Goal: Task Accomplishment & Management: Use online tool/utility

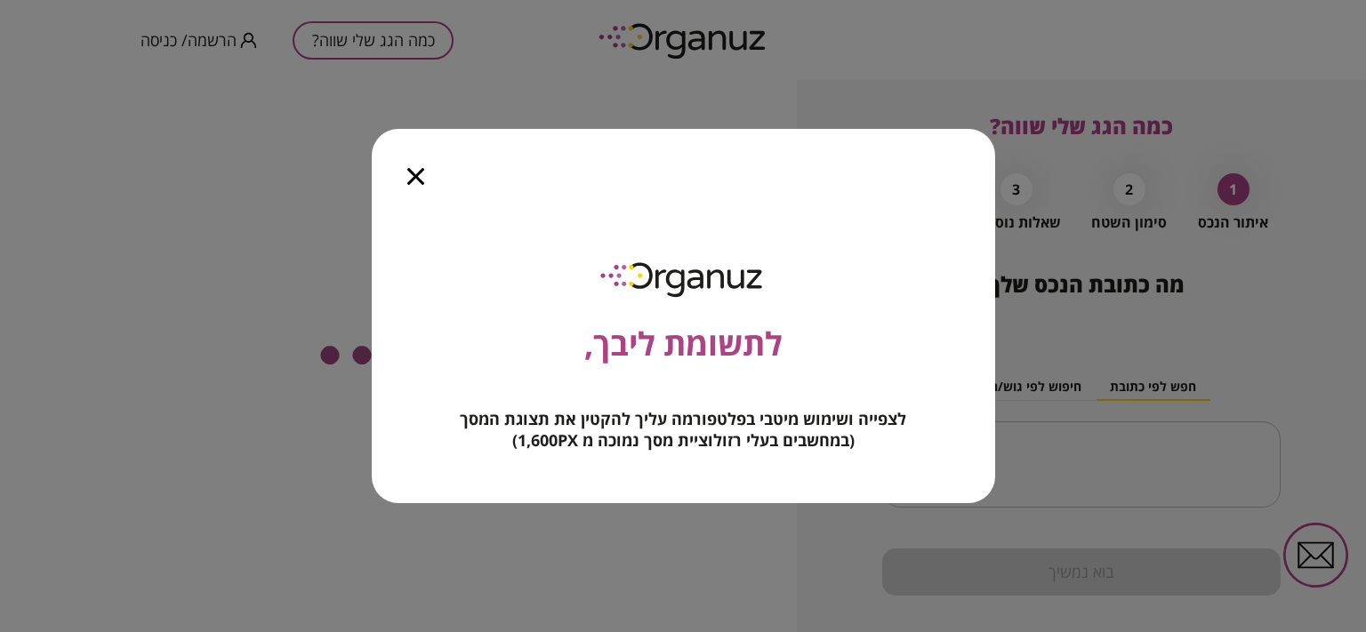
click at [411, 172] on icon "button" at bounding box center [415, 176] width 17 height 17
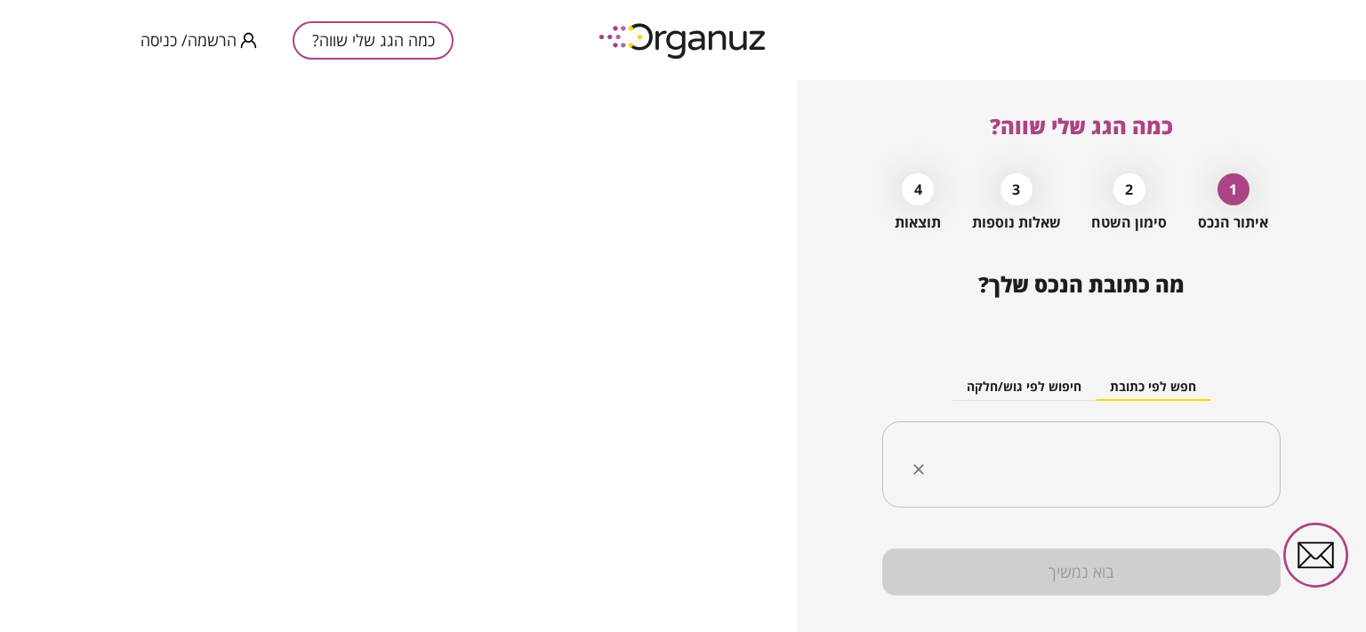
click at [1132, 438] on div "​" at bounding box center [1081, 464] width 398 height 87
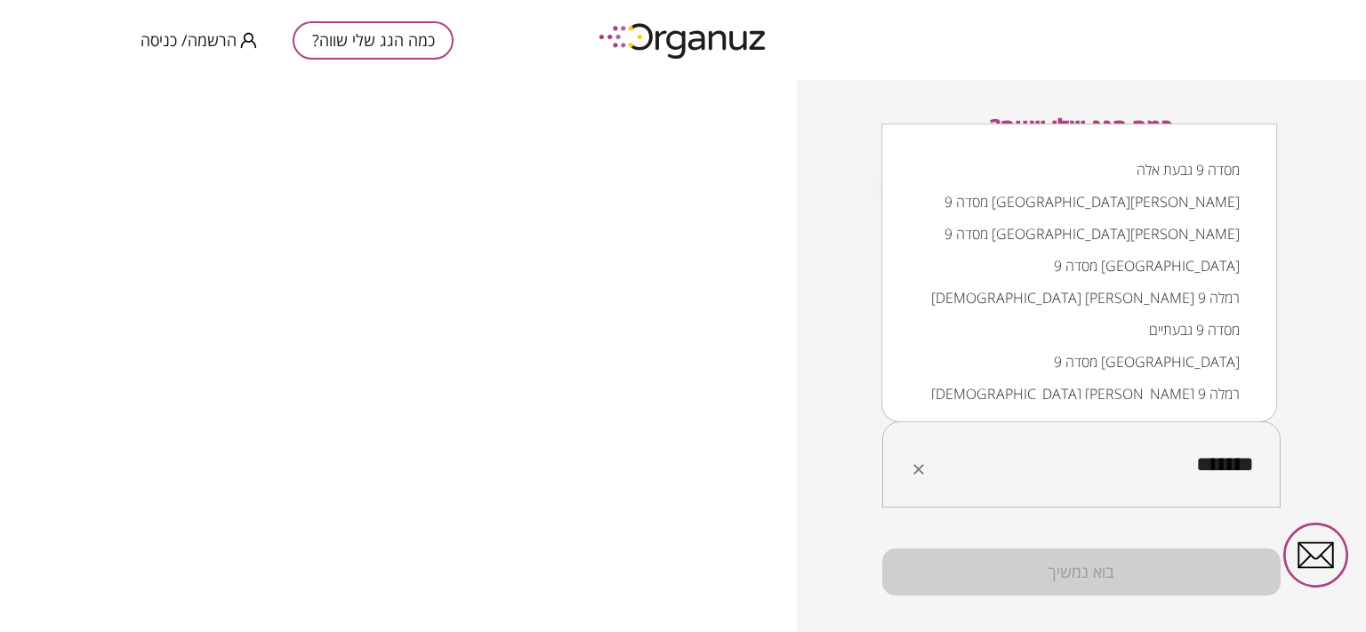
click at [1184, 468] on input "*******" at bounding box center [1088, 465] width 342 height 44
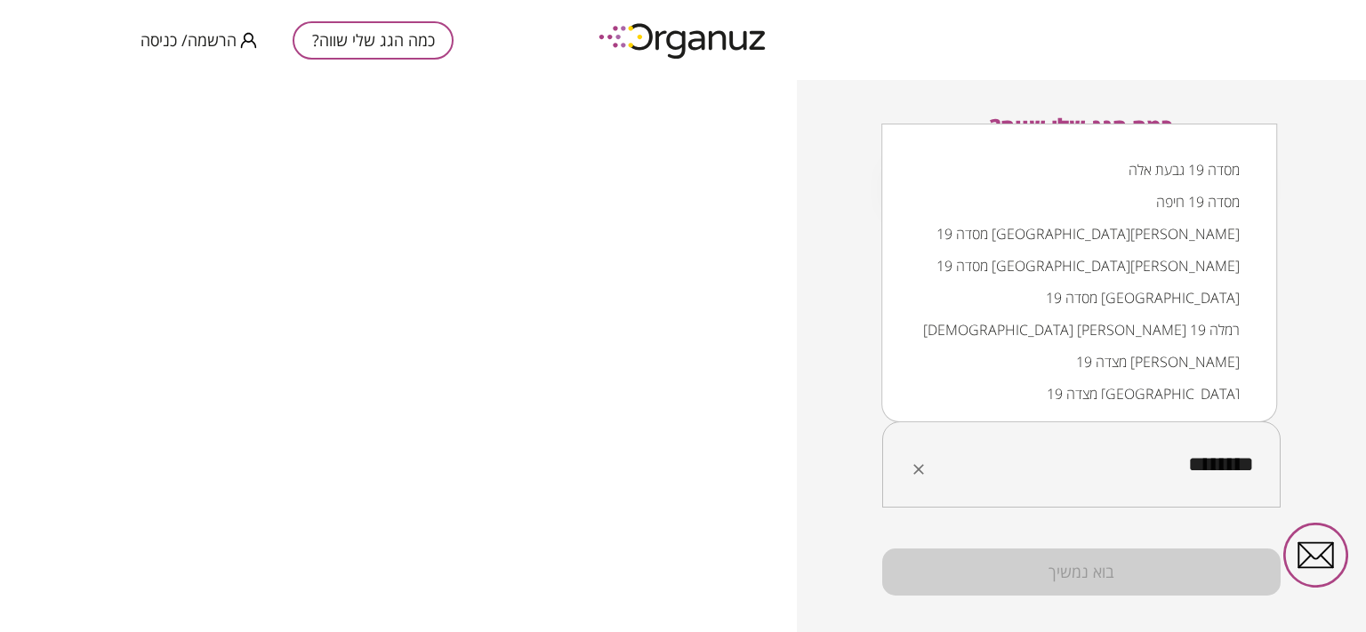
drag, startPoint x: 1192, startPoint y: 467, endPoint x: 1172, endPoint y: 561, distance: 96.3
click at [1196, 467] on input "********" at bounding box center [1088, 465] width 342 height 44
click at [1193, 168] on li "מסדה 19 גבעת אלה" at bounding box center [1078, 170] width 349 height 32
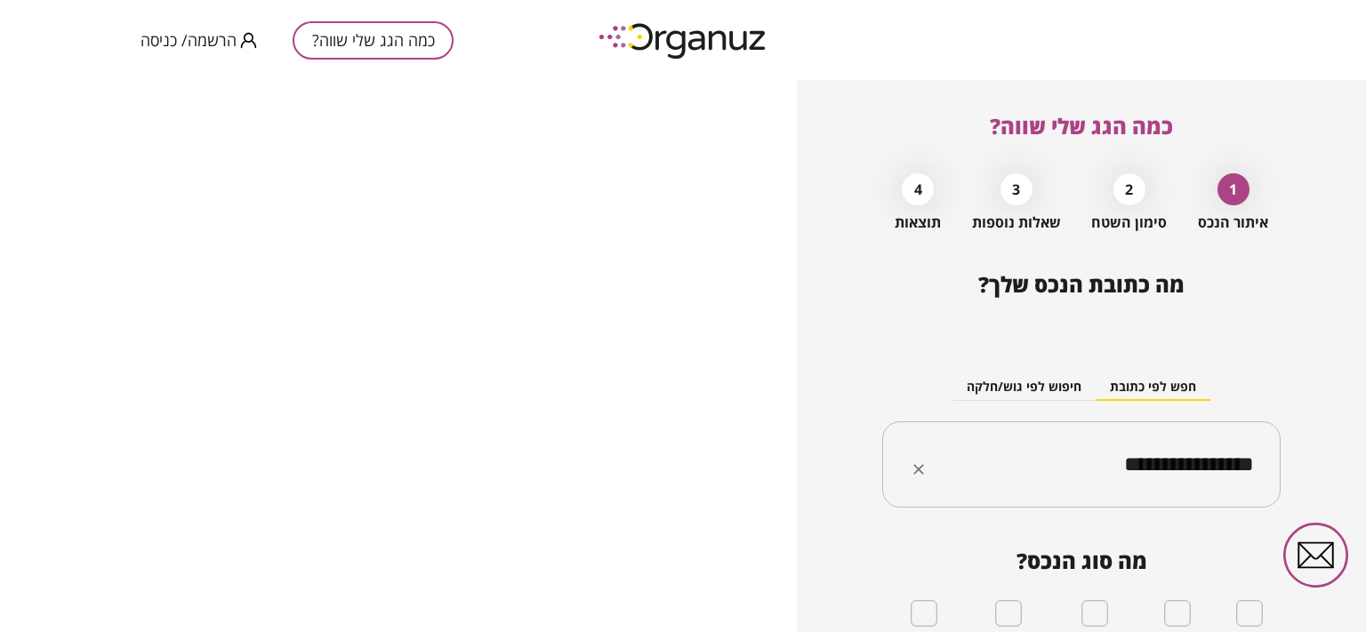
scroll to position [89, 0]
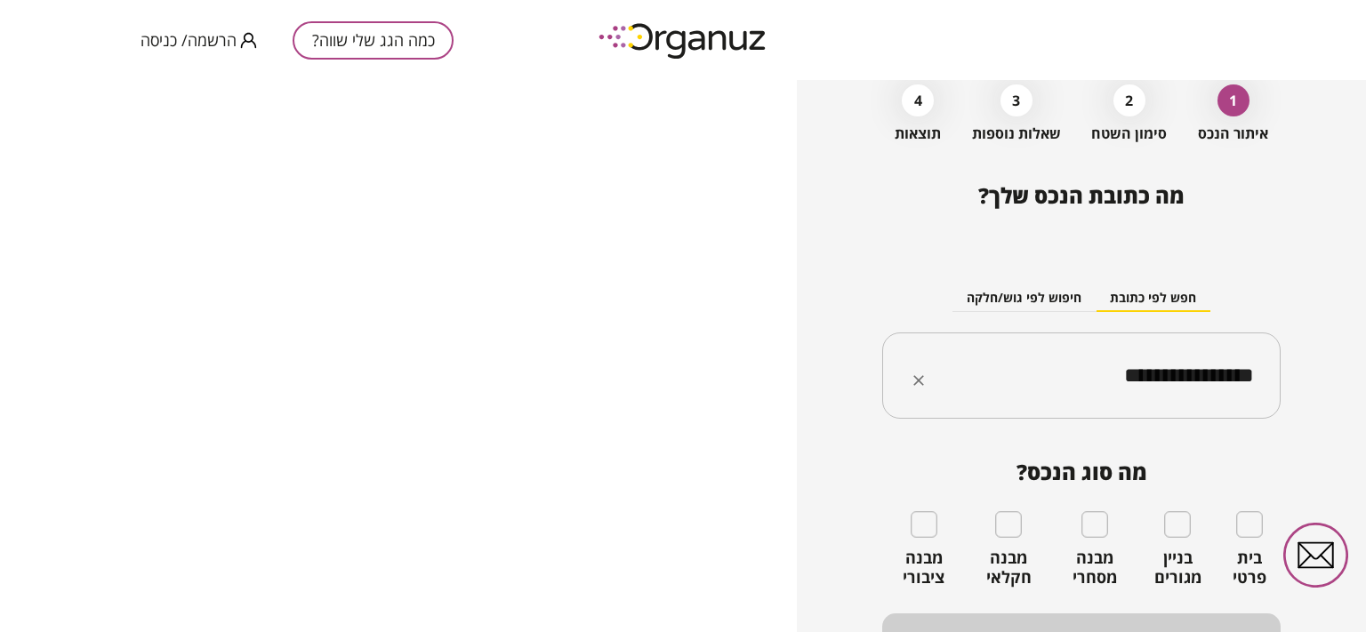
type input "**********"
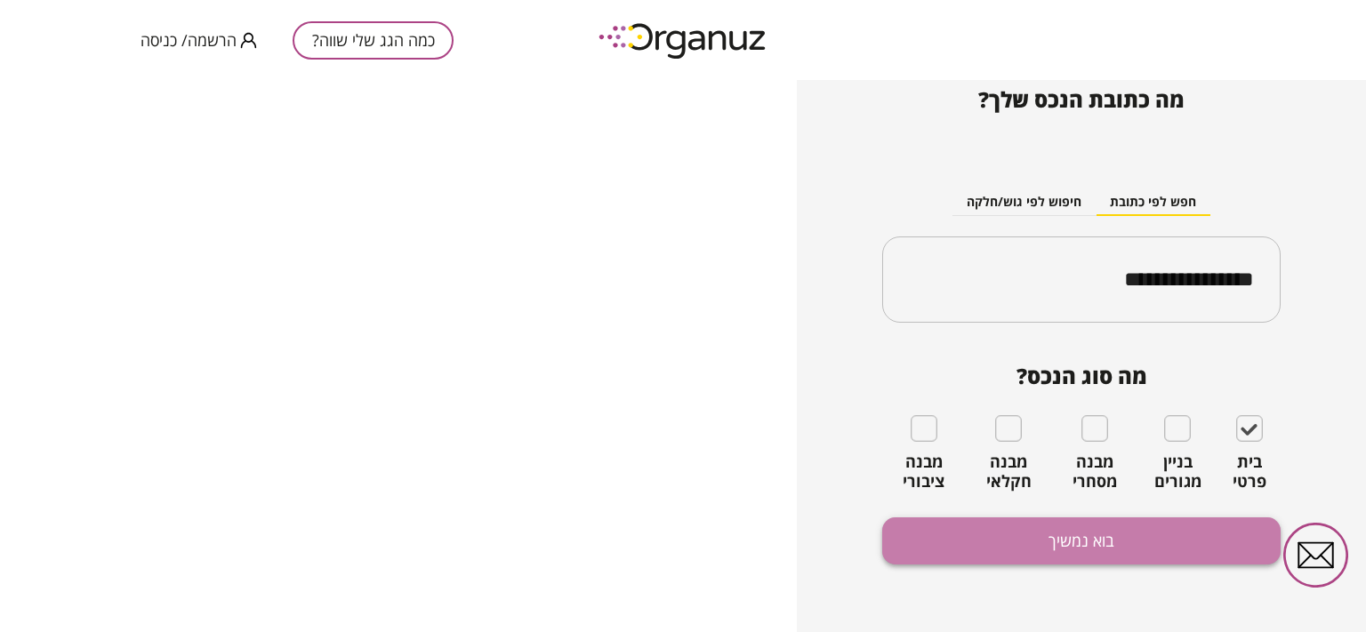
click at [1081, 536] on button "בוא נמשיך" at bounding box center [1081, 541] width 398 height 47
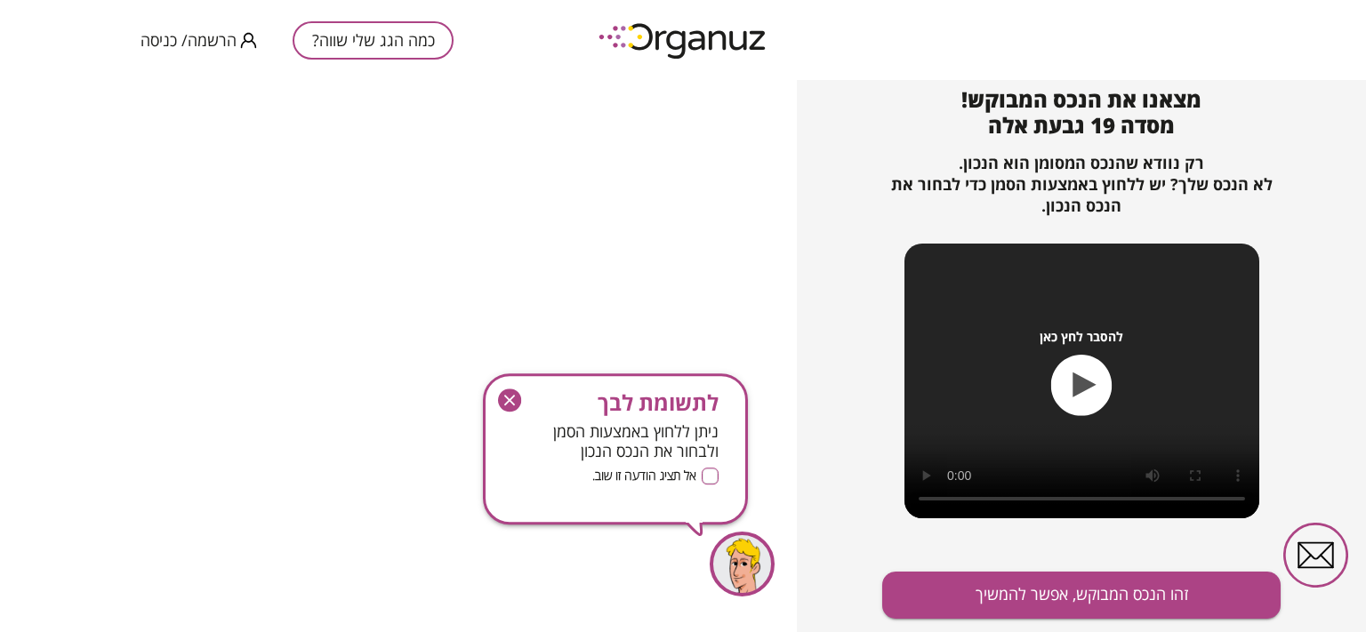
click at [513, 402] on icon "button" at bounding box center [509, 400] width 23 height 23
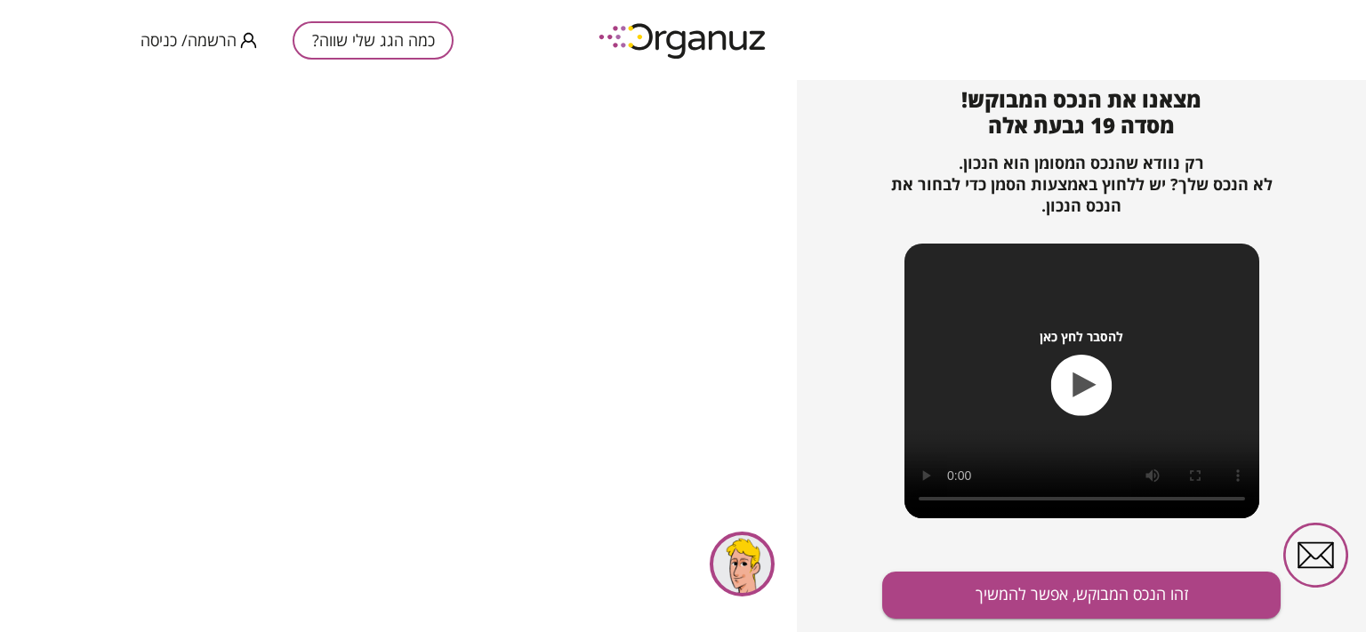
click at [1087, 390] on icon "button" at bounding box center [1081, 385] width 61 height 61
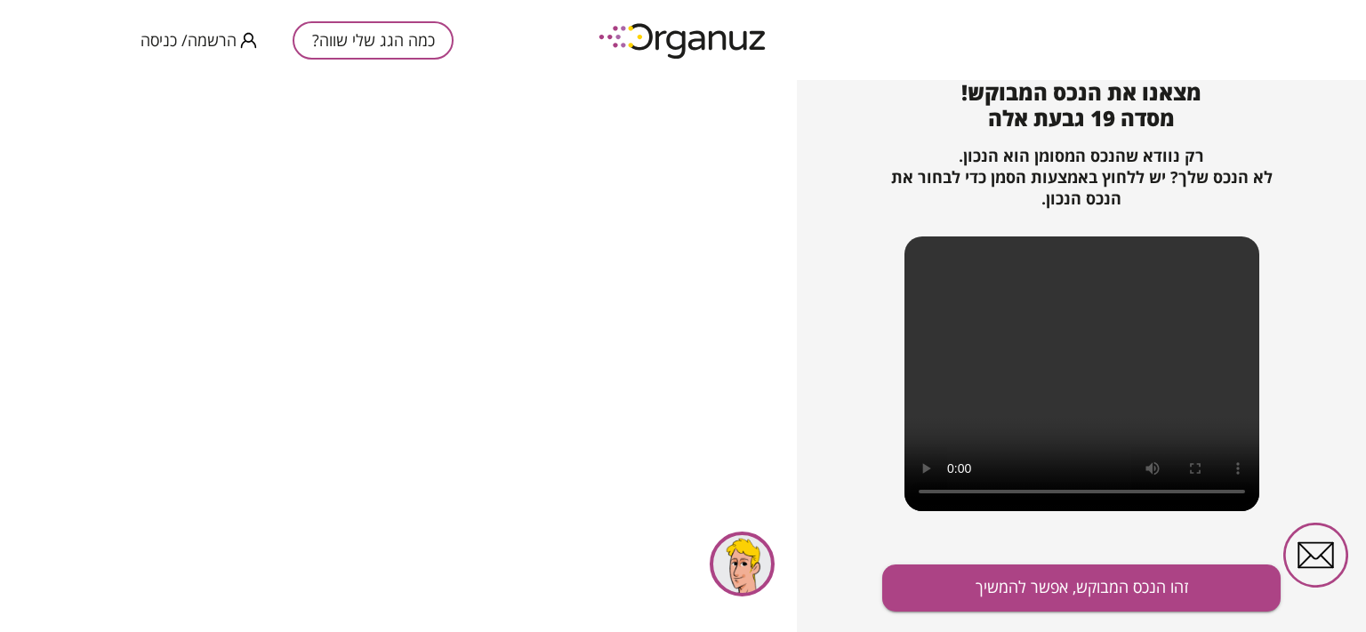
scroll to position [14, 0]
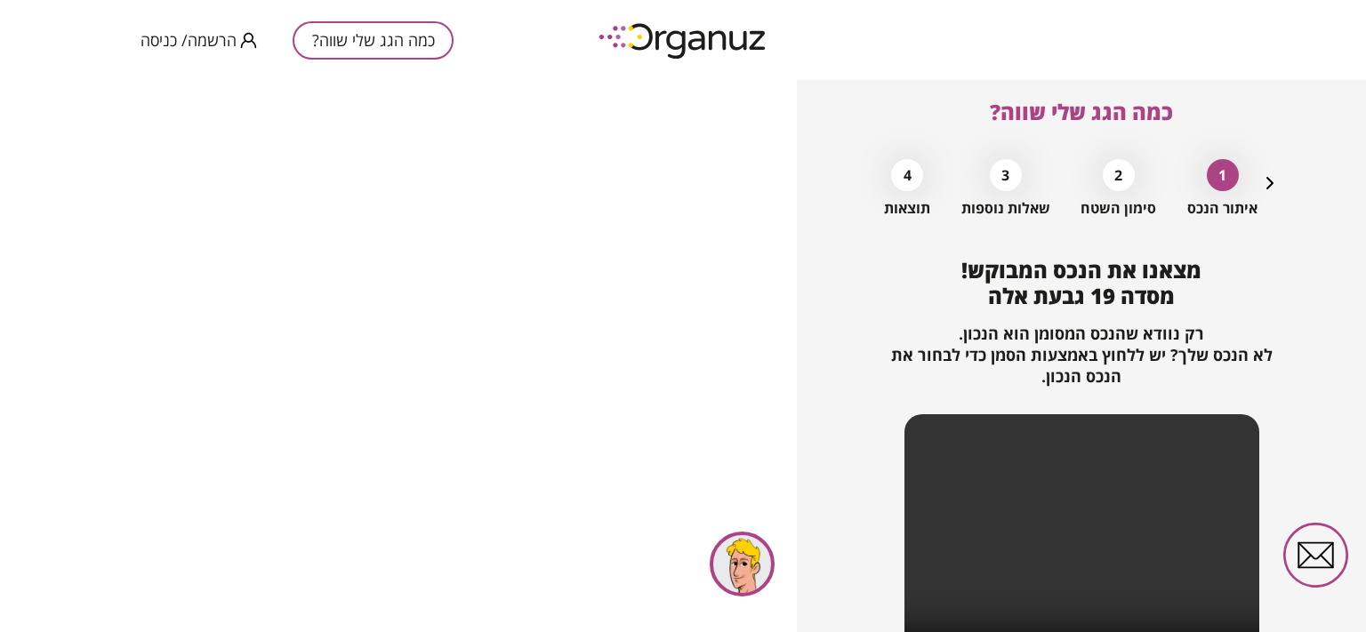
drag, startPoint x: 999, startPoint y: 418, endPoint x: 1012, endPoint y: 355, distance: 64.3
click at [992, 311] on div "מצאנו את הנכס המבוקש! מסדה 19 גבעת אלה רק נוודא שהנכס המסומן הוא הנכון. לא הנכס…" at bounding box center [1081, 487] width 398 height 458
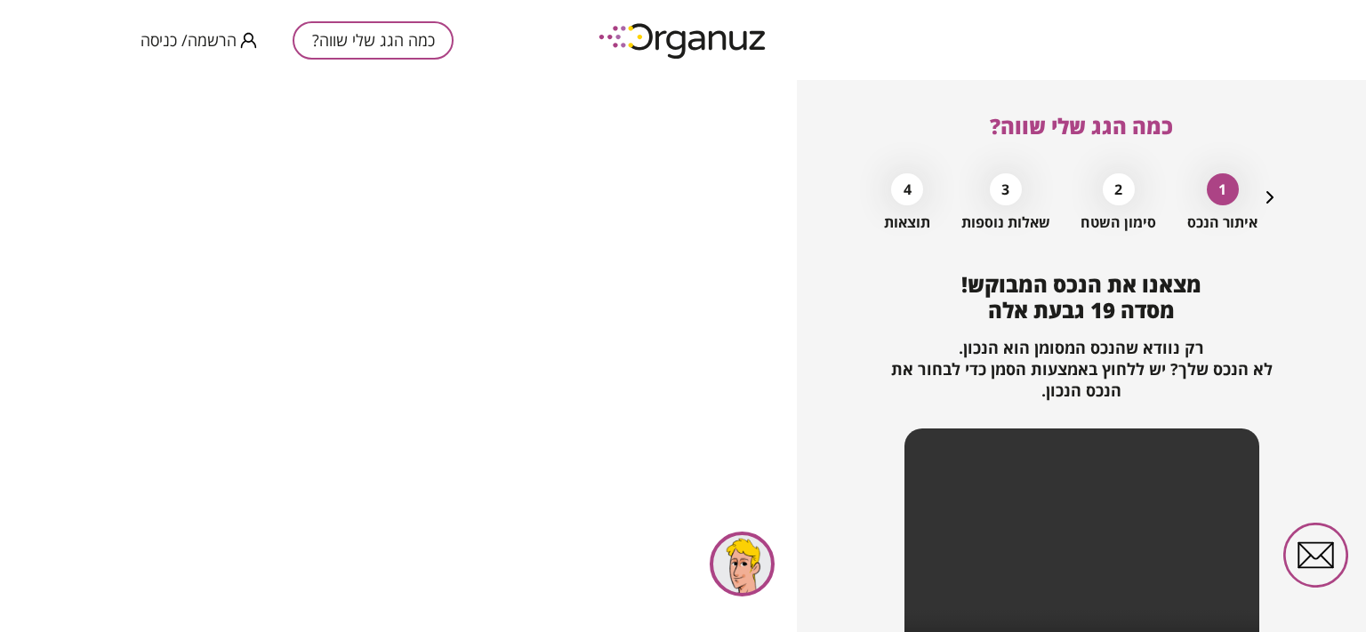
scroll to position [192, 0]
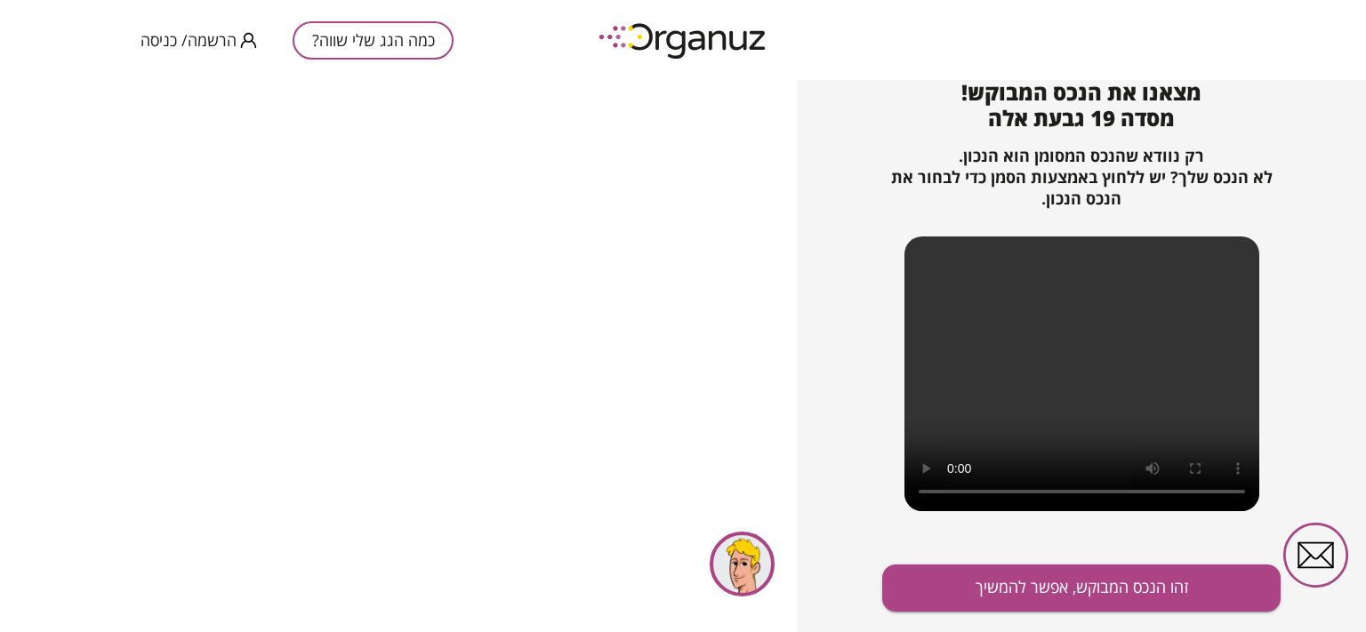
click at [1082, 366] on video at bounding box center [1081, 374] width 355 height 275
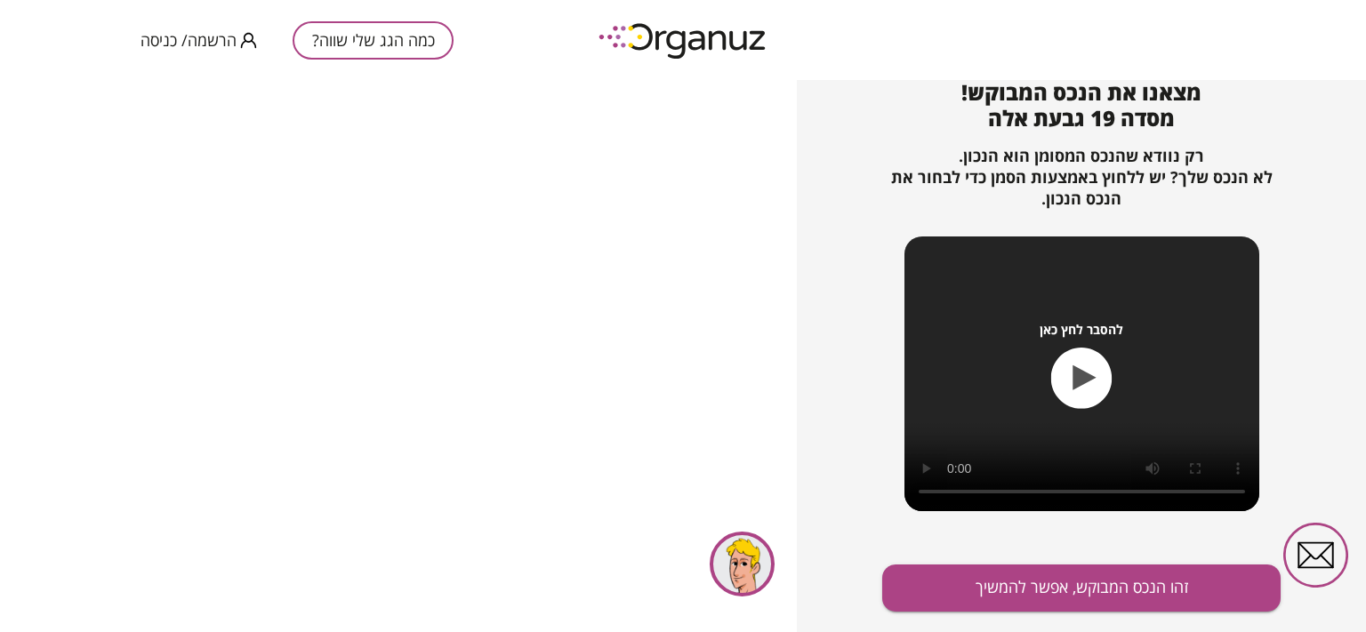
click at [1079, 374] on icon "button" at bounding box center [1084, 377] width 23 height 25
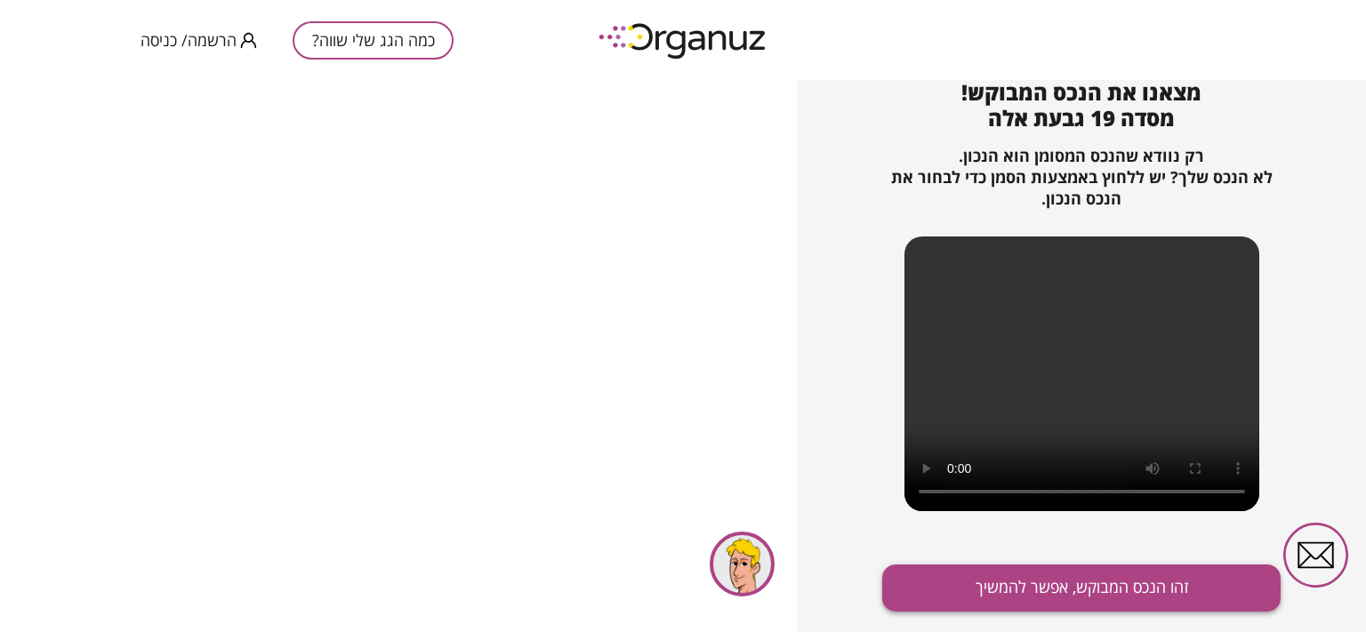
click at [1066, 591] on button "זהו הנכס המבוקש, אפשר להמשיך" at bounding box center [1081, 588] width 398 height 47
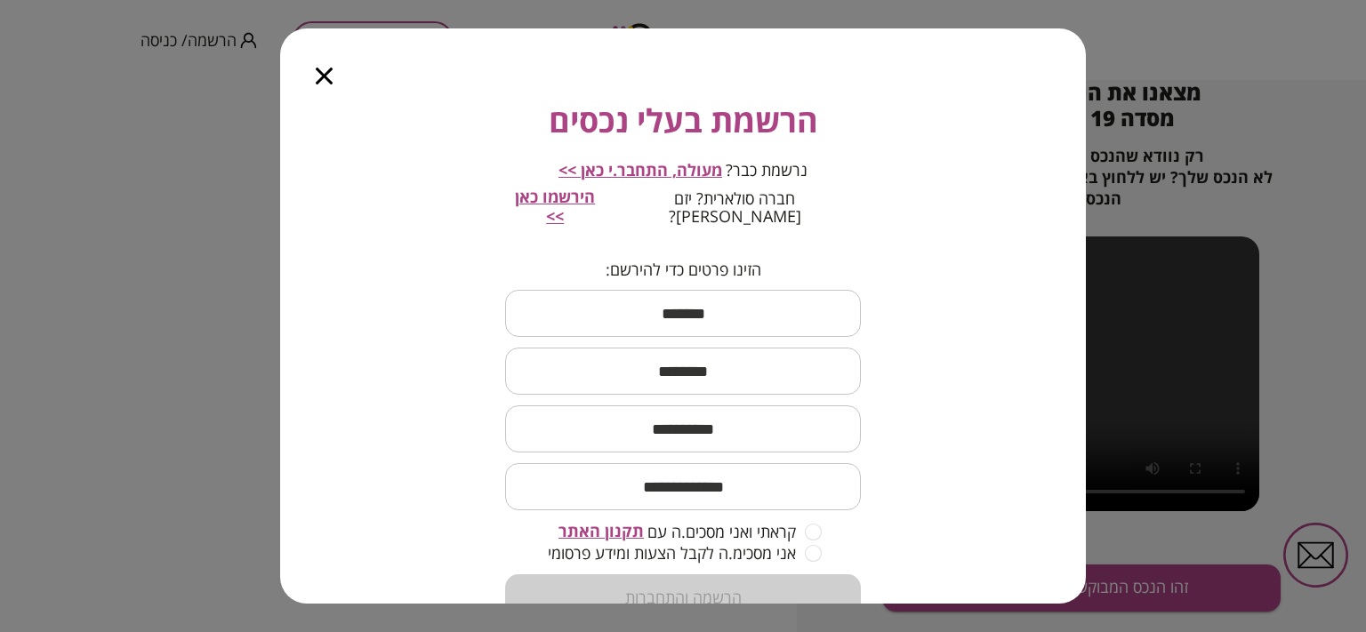
scroll to position [135, 0]
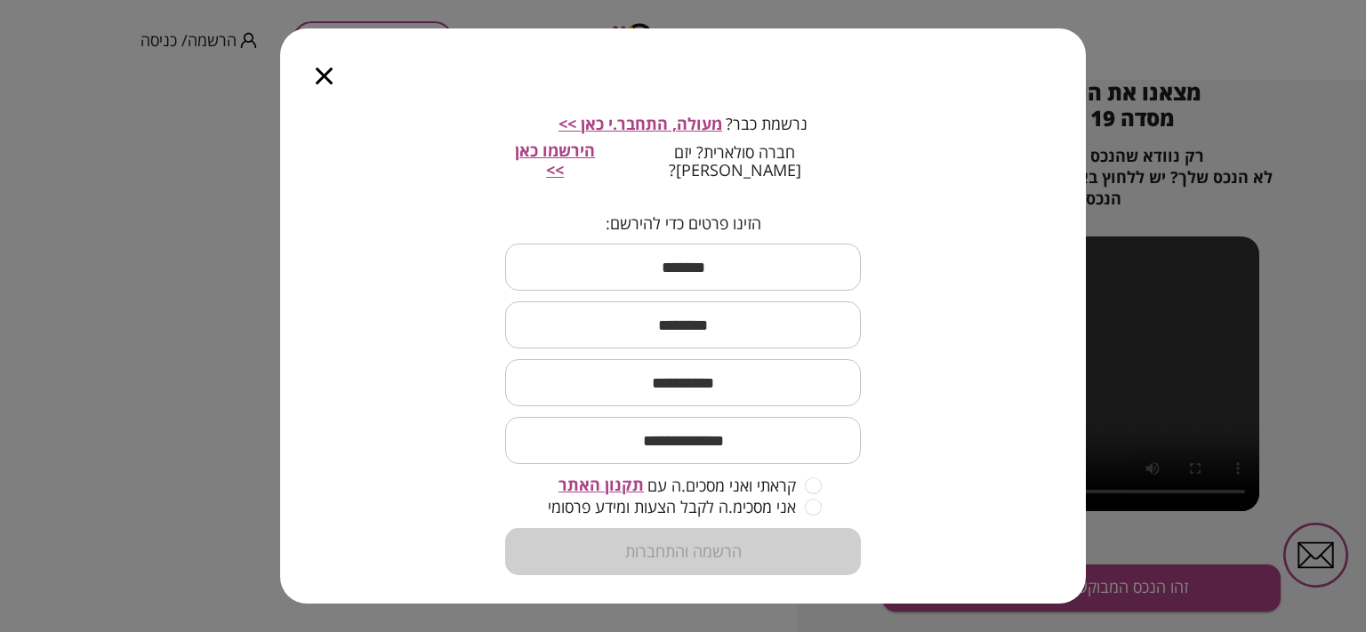
click at [322, 71] on icon "button" at bounding box center [324, 76] width 17 height 17
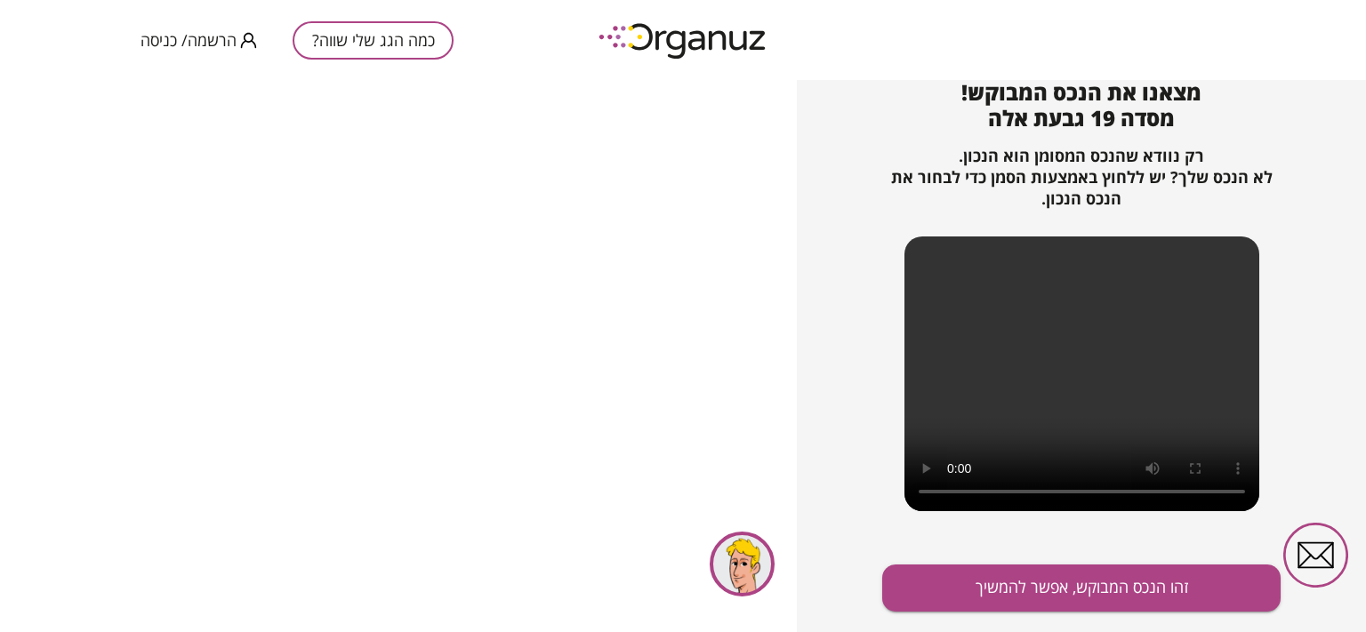
scroll to position [14, 0]
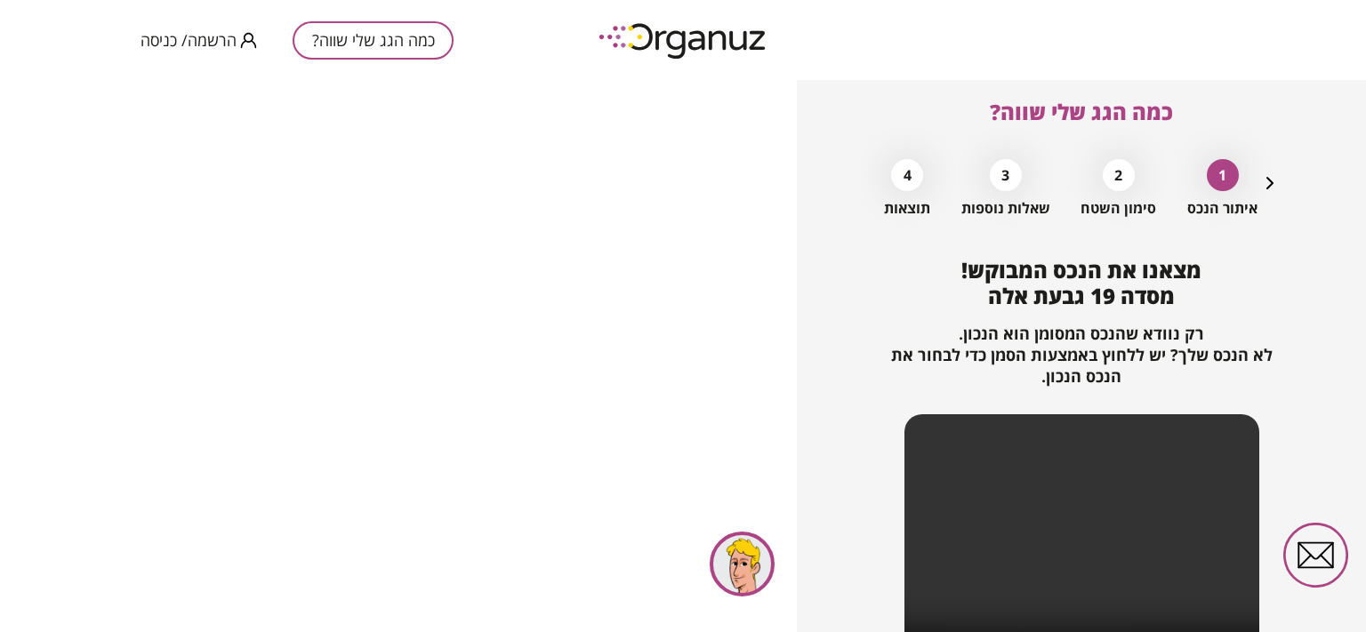
click at [1111, 181] on div "2" at bounding box center [1119, 175] width 32 height 32
click at [1122, 202] on span "סימון השטח" at bounding box center [1118, 208] width 76 height 17
click at [1115, 184] on div "2" at bounding box center [1119, 175] width 32 height 32
click at [1001, 187] on div "3" at bounding box center [1006, 175] width 32 height 32
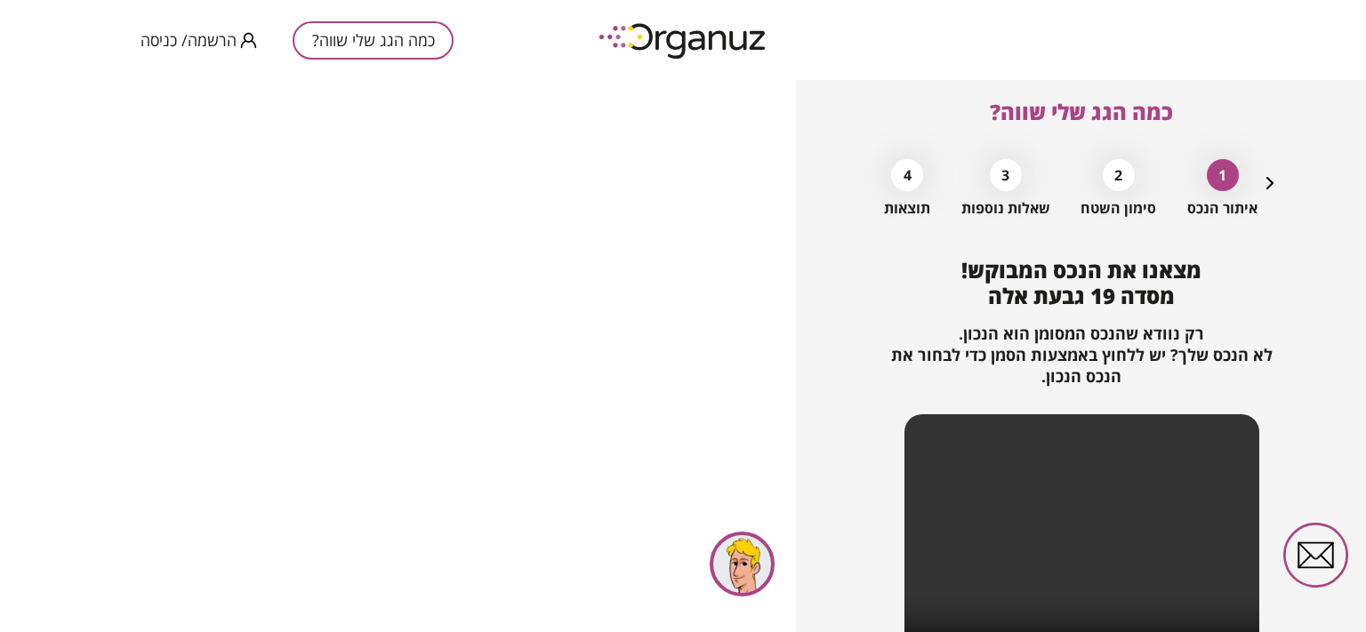
click at [912, 435] on video at bounding box center [1081, 551] width 355 height 275
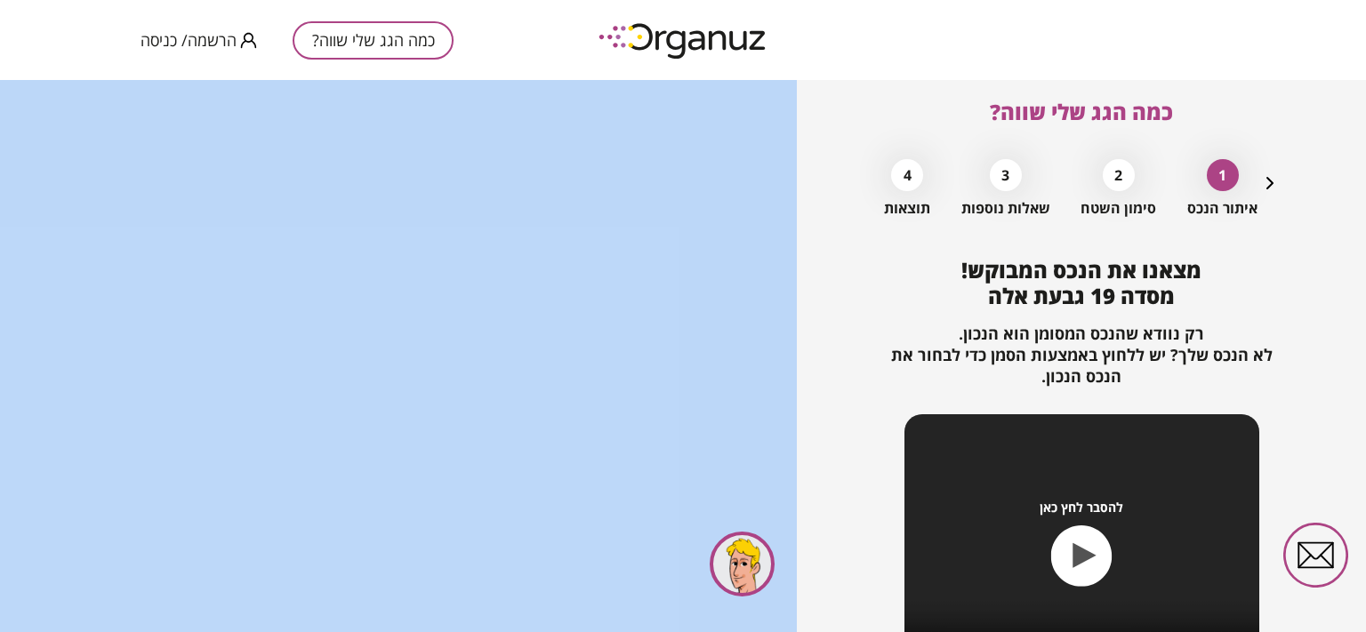
click at [912, 435] on div "להסבר לחץ כאן" at bounding box center [1081, 551] width 355 height 275
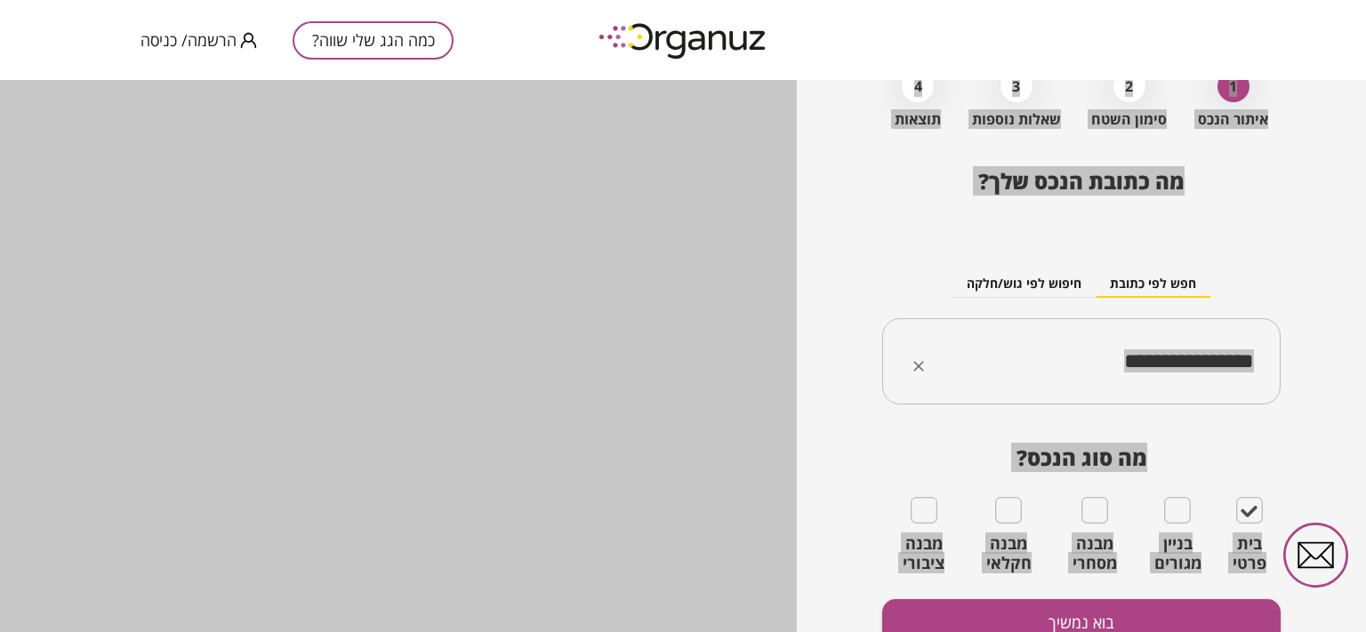
scroll to position [185, 0]
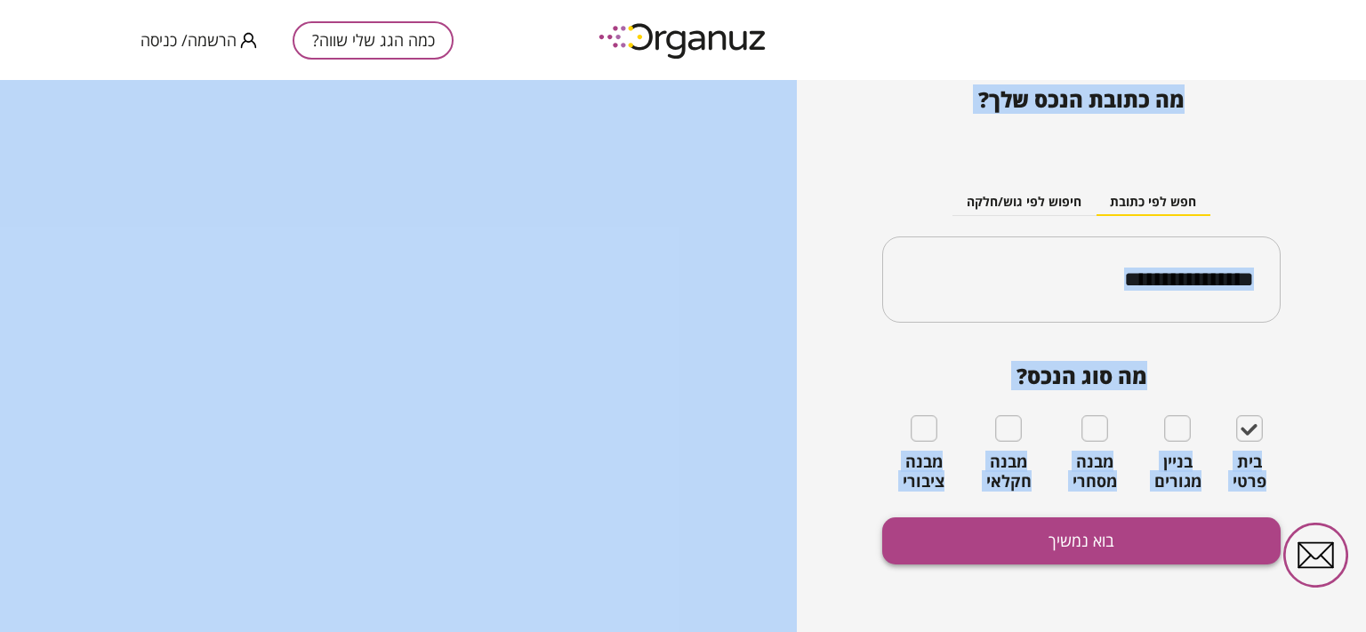
click at [1063, 543] on button "בוא נמשיך" at bounding box center [1081, 541] width 398 height 47
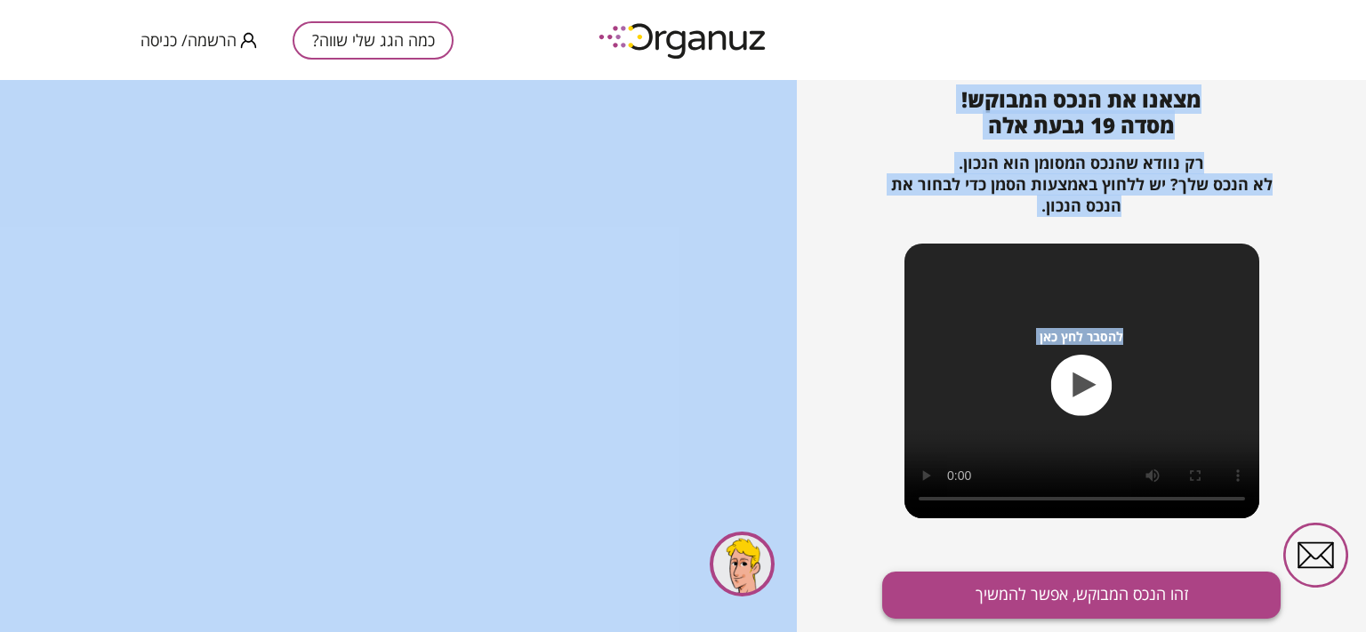
click at [1074, 598] on button "זהו הנכס המבוקש, אפשר להמשיך" at bounding box center [1081, 595] width 398 height 47
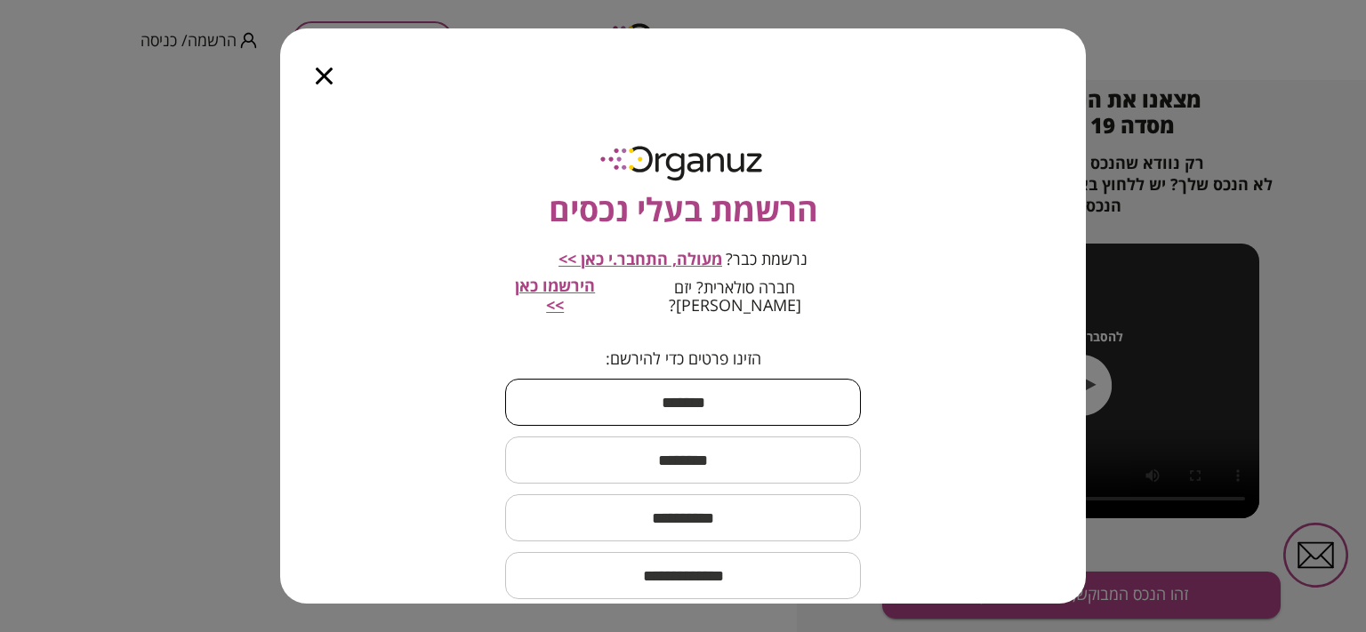
click at [705, 392] on input "text" at bounding box center [683, 402] width 356 height 52
click at [319, 69] on icon "button" at bounding box center [324, 76] width 17 height 17
